Goal: Find specific page/section: Find specific page/section

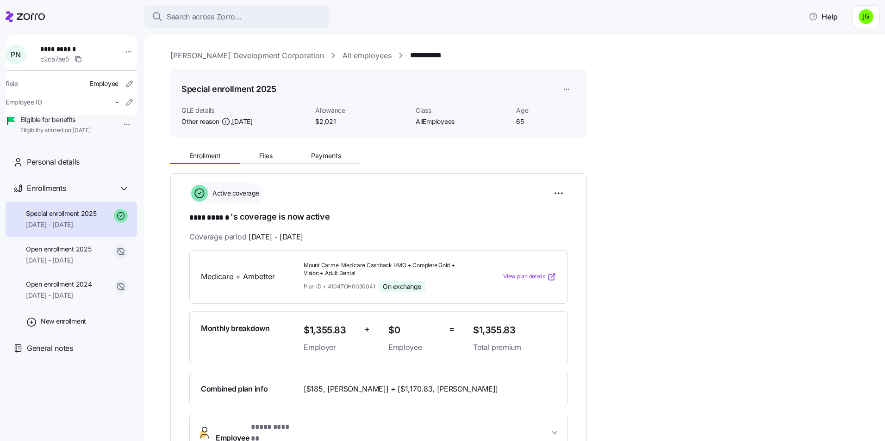
click at [25, 15] on icon at bounding box center [25, 16] width 39 height 11
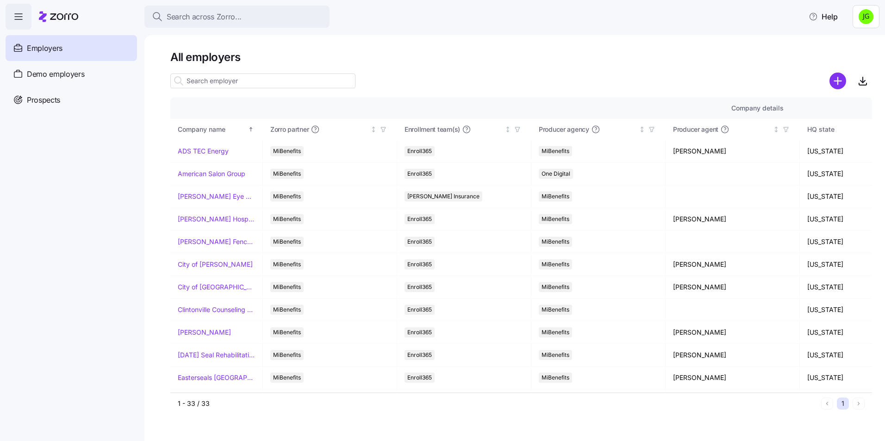
click at [50, 47] on span "Employers" at bounding box center [45, 49] width 36 height 12
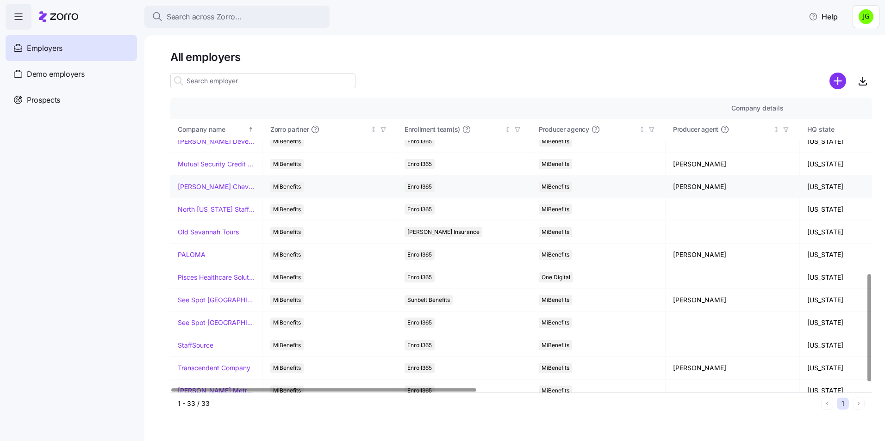
scroll to position [495, 0]
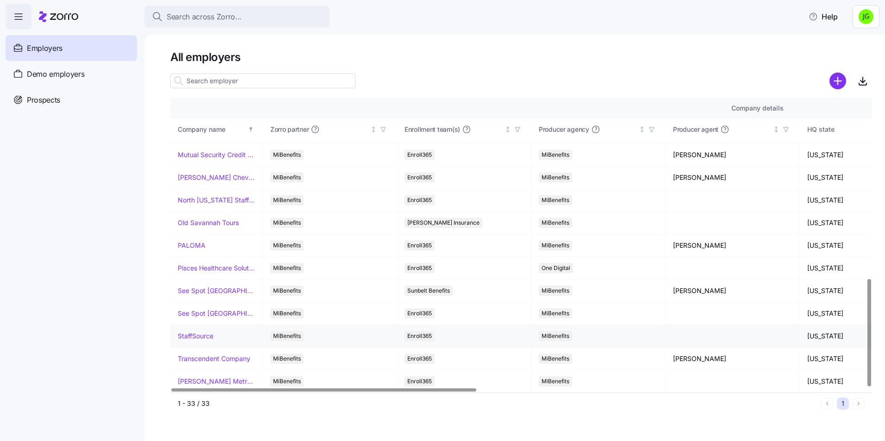
click at [192, 337] on link "StaffSource" at bounding box center [196, 336] width 36 height 9
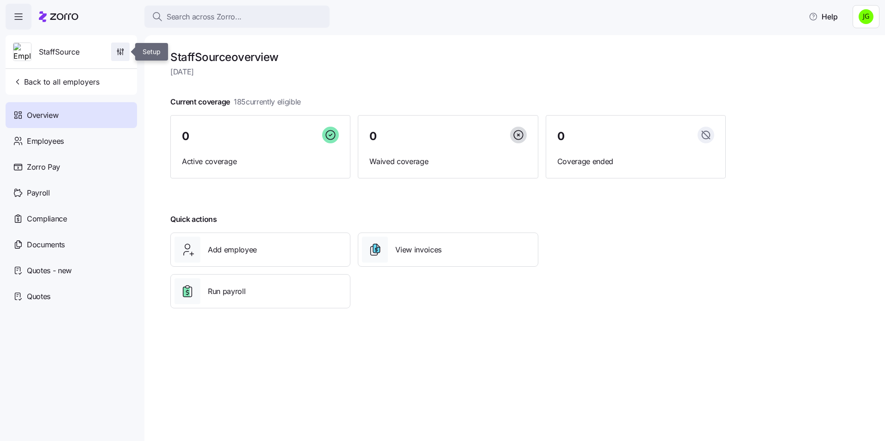
click at [122, 50] on icon "button" at bounding box center [120, 51] width 9 height 9
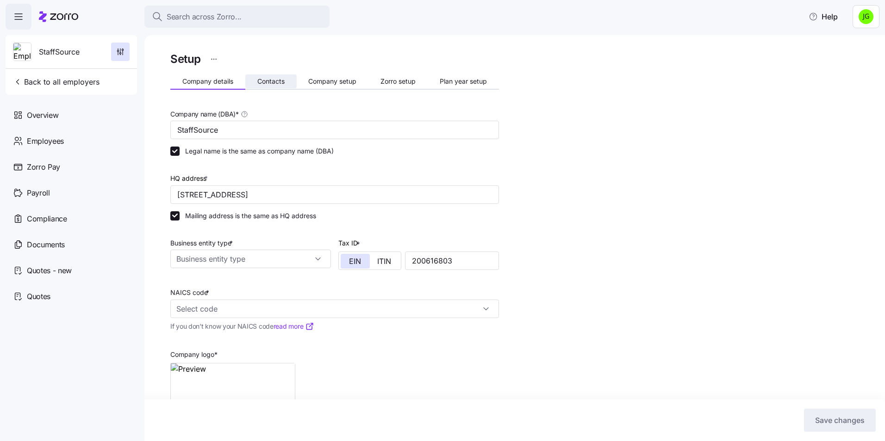
click at [263, 81] on span "Contacts" at bounding box center [270, 81] width 27 height 6
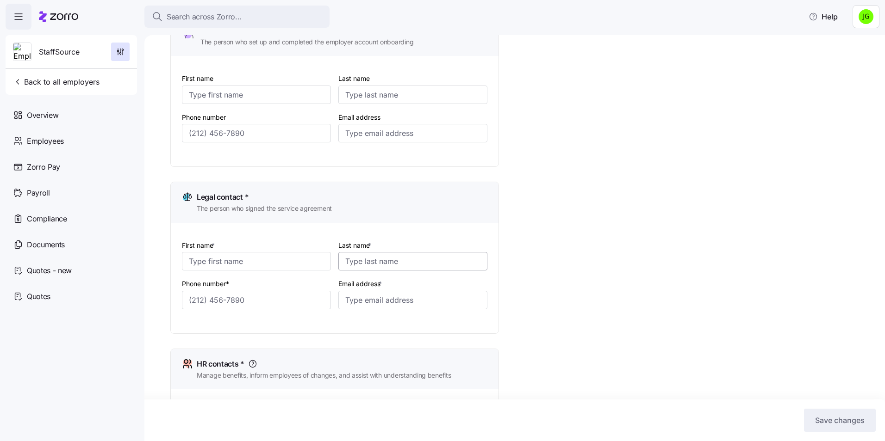
scroll to position [93, 0]
click at [15, 78] on icon "button" at bounding box center [17, 81] width 9 height 9
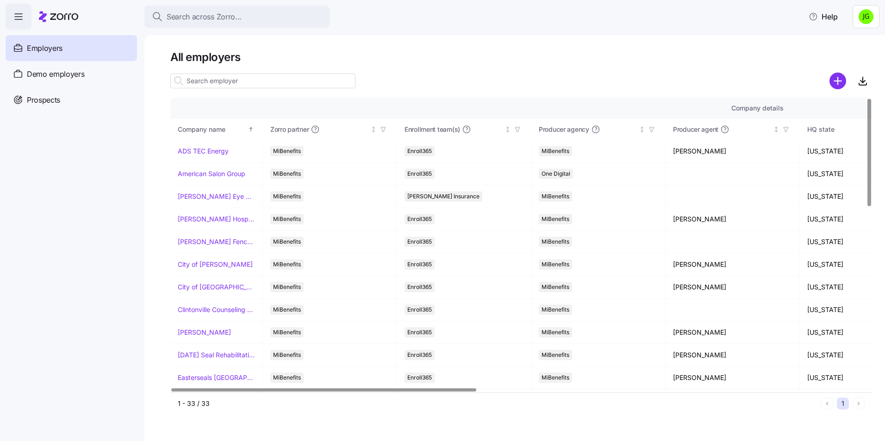
click at [65, 132] on nav "Employers Demo employers Prospects Demo prospects Agencies" at bounding box center [72, 236] width 144 height 412
